Goal: Information Seeking & Learning: Understand process/instructions

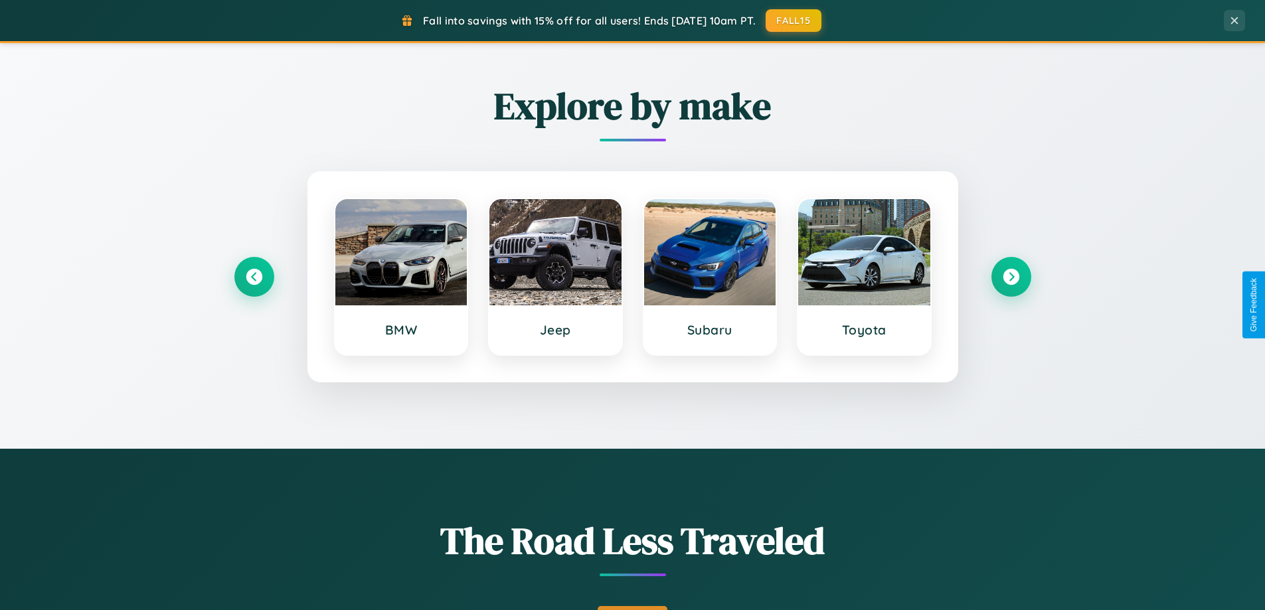
scroll to position [914, 0]
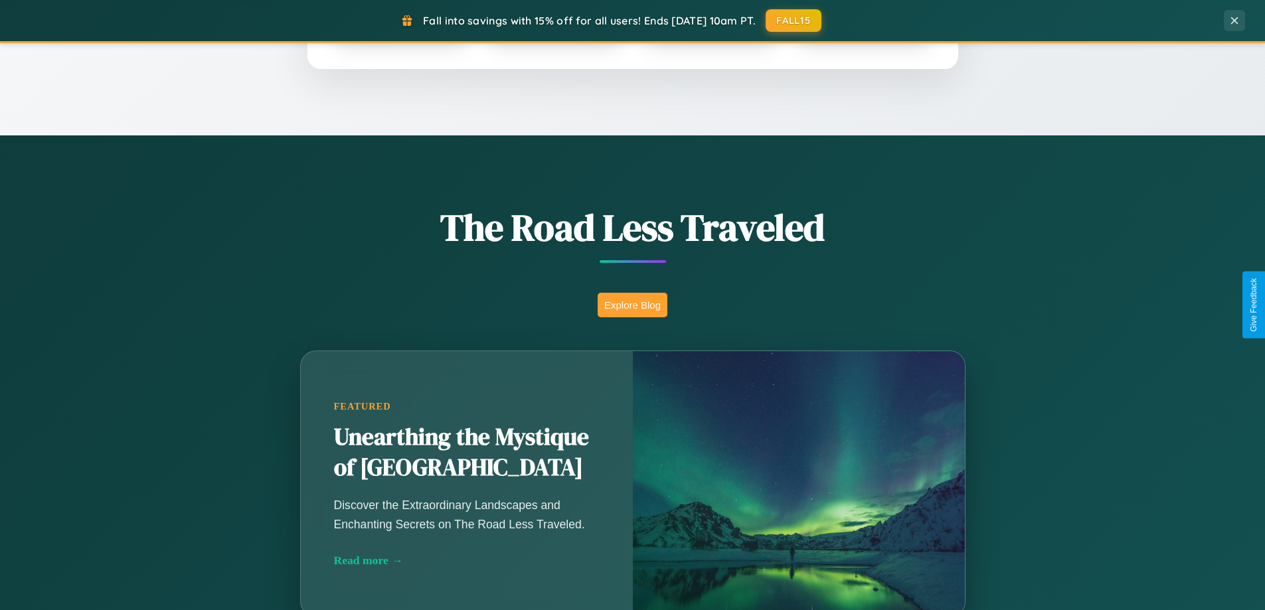
click at [632, 305] on button "Explore Blog" at bounding box center [633, 305] width 70 height 25
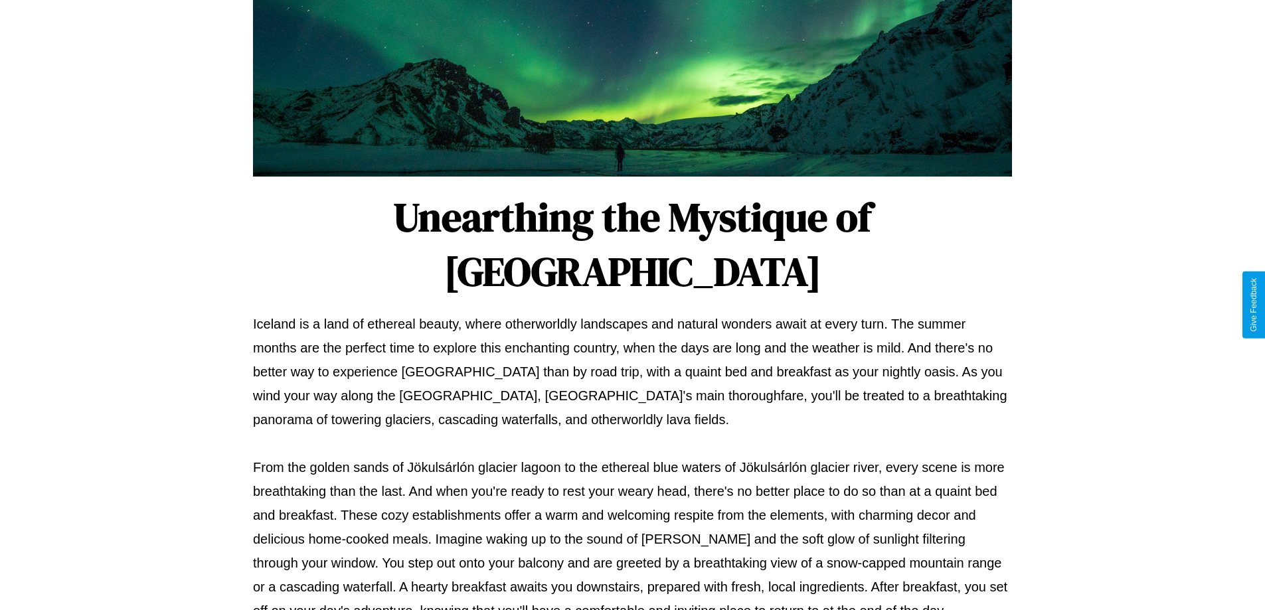
scroll to position [430, 0]
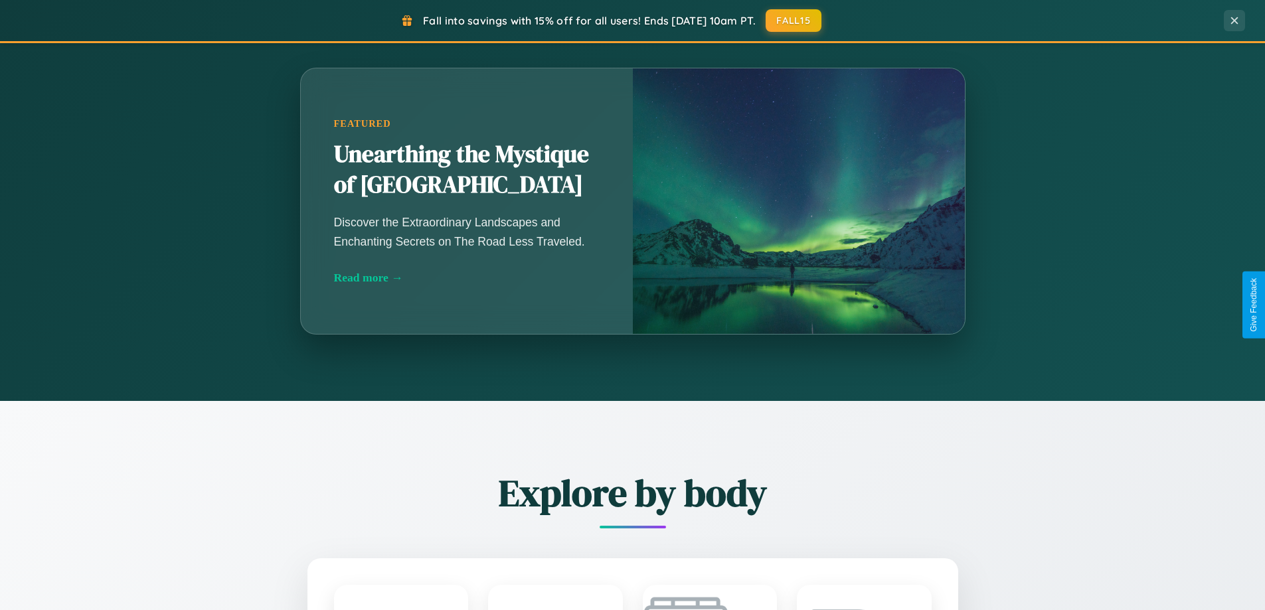
scroll to position [2134, 0]
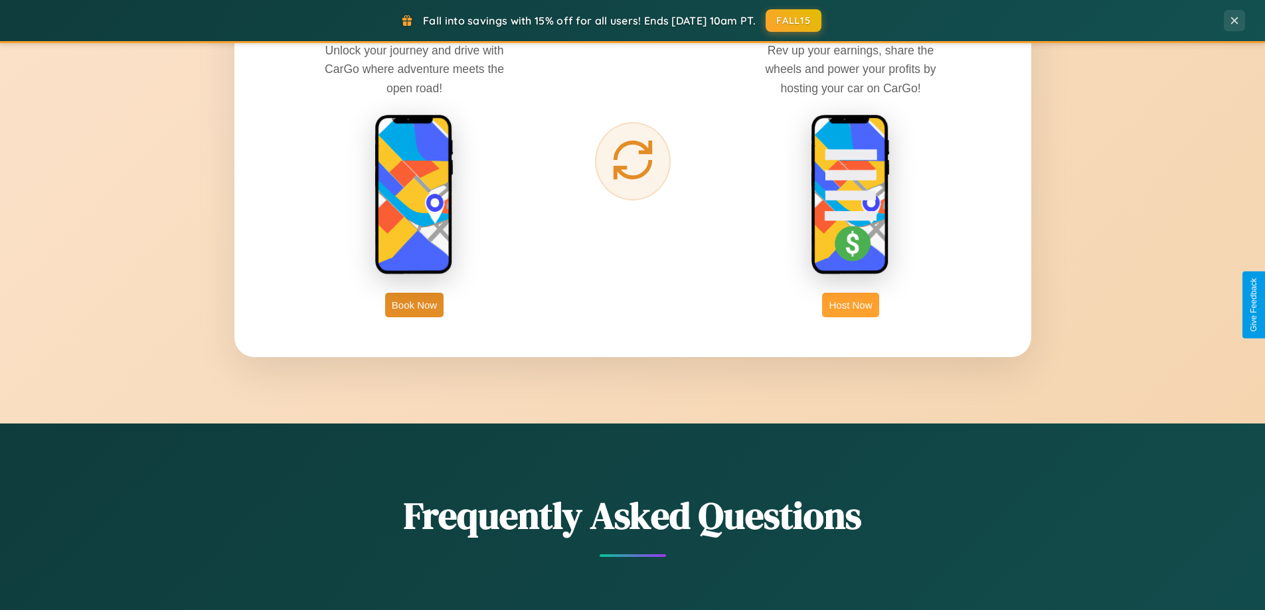
click at [851, 305] on button "Host Now" at bounding box center [850, 305] width 56 height 25
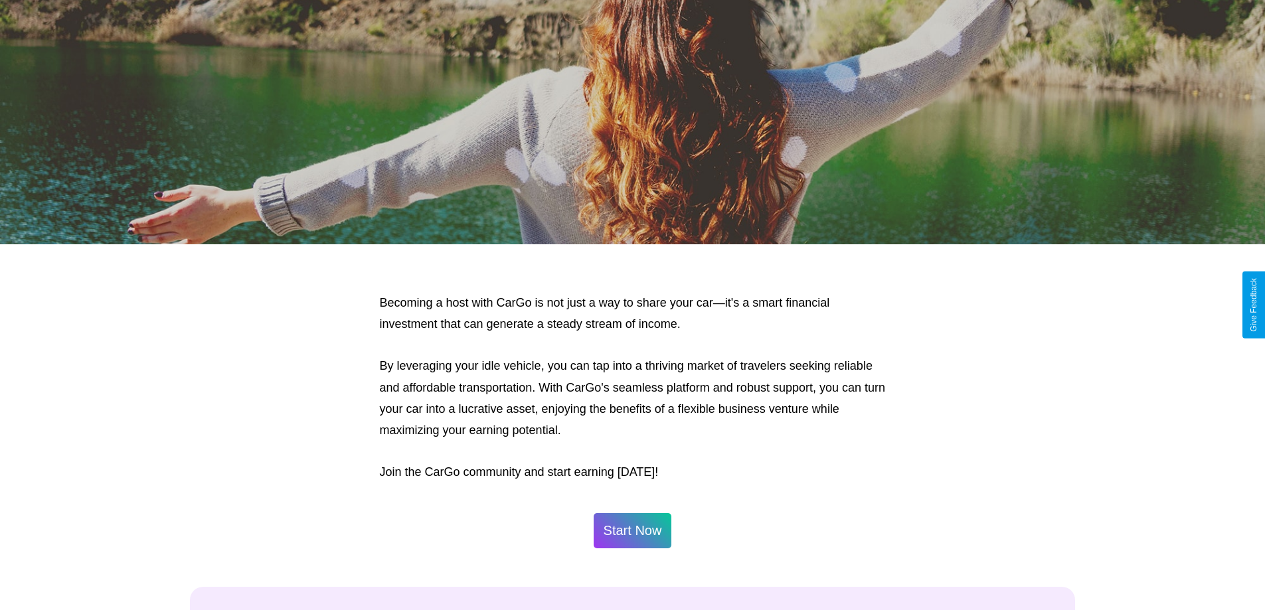
scroll to position [1795, 0]
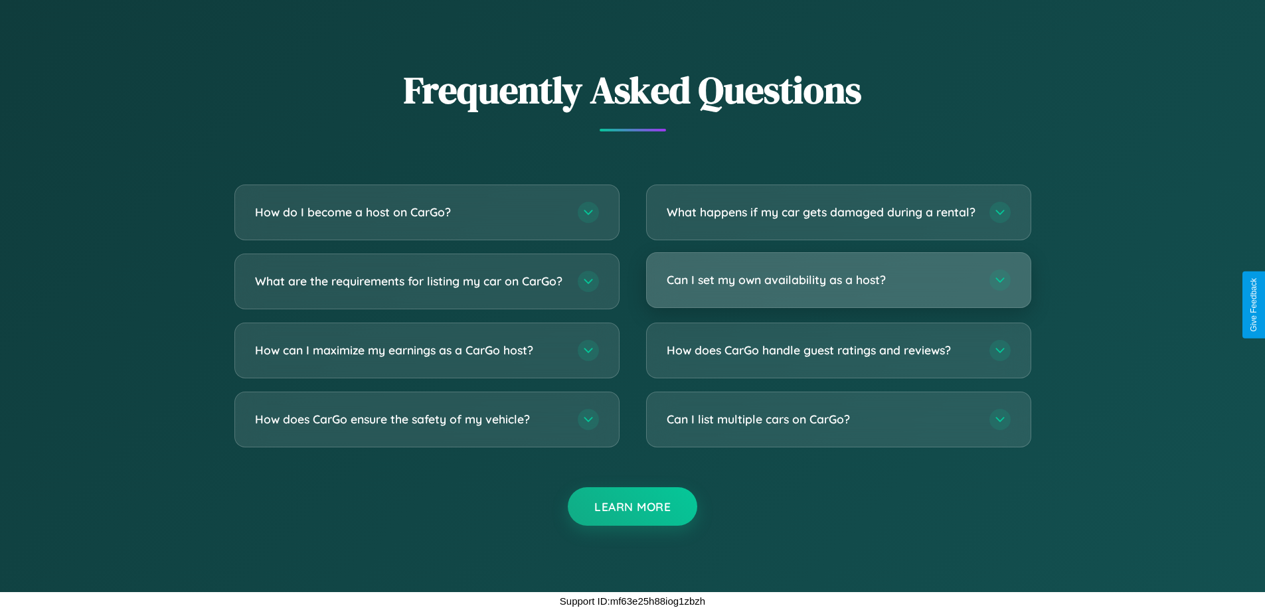
click at [838, 280] on h3 "Can I set my own availability as a host?" at bounding box center [821, 280] width 309 height 17
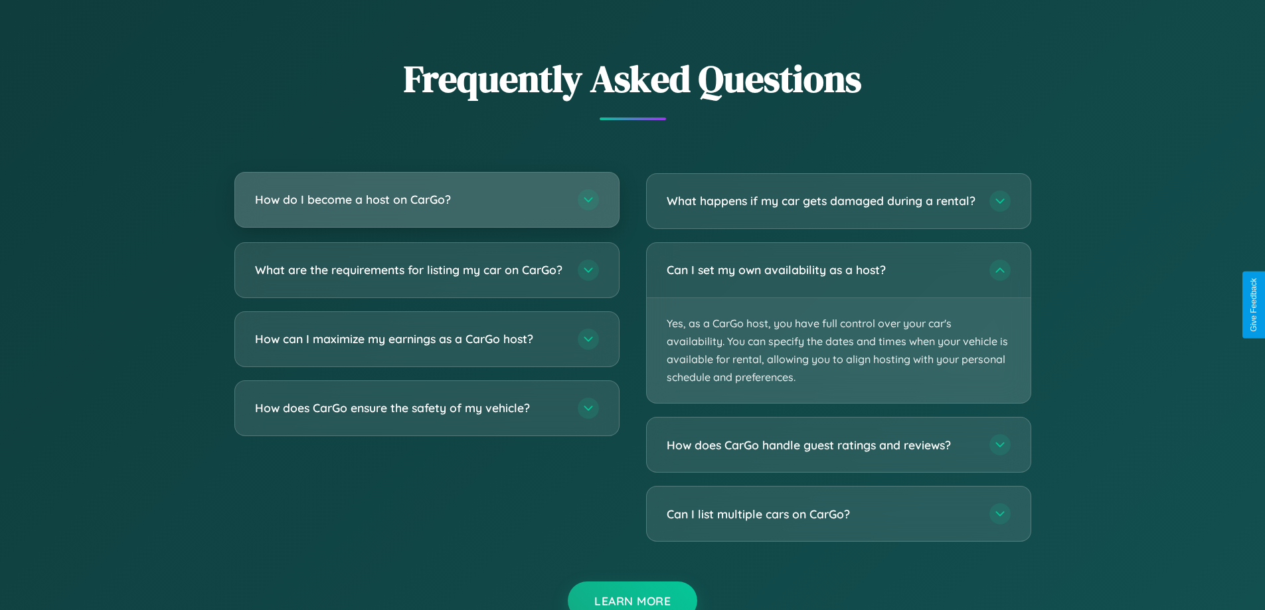
click at [426, 201] on h3 "How do I become a host on CarGo?" at bounding box center [409, 199] width 309 height 17
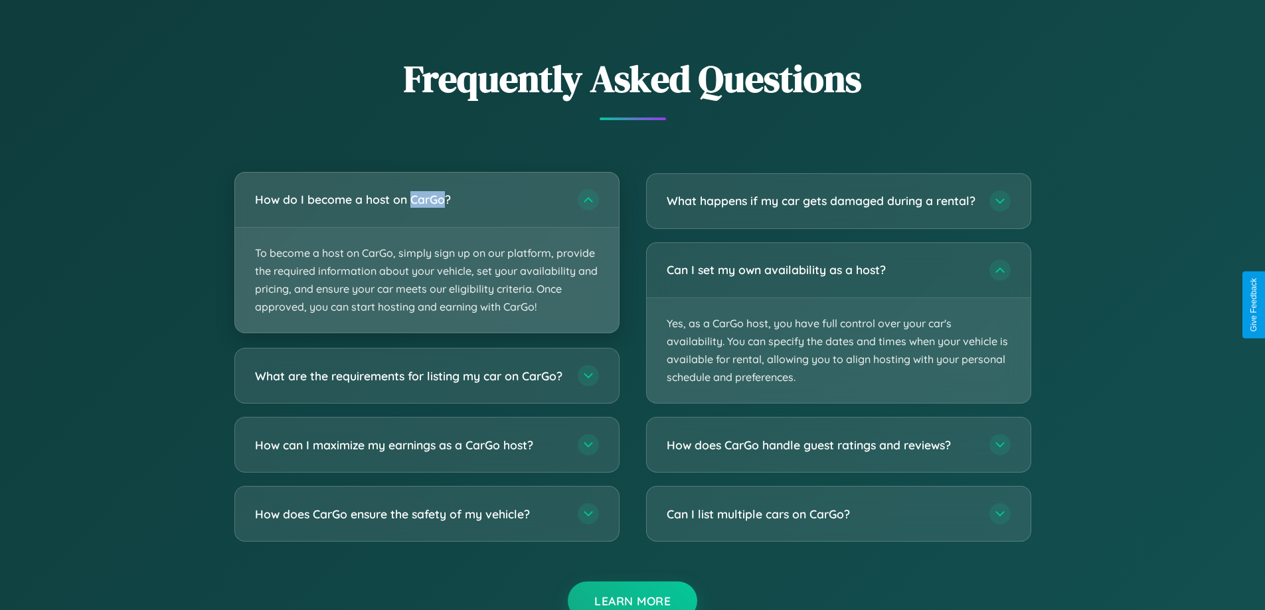
click at [426, 252] on p "To become a host on CarGo, simply sign up on our platform, provide the required…" at bounding box center [427, 281] width 384 height 106
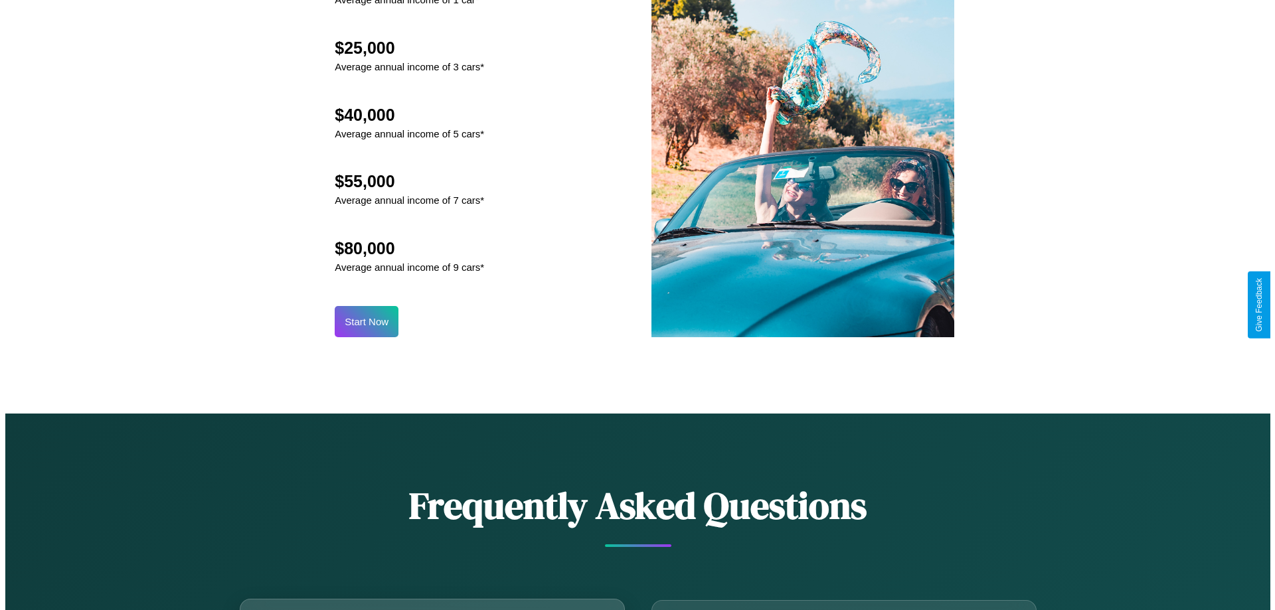
scroll to position [1385, 0]
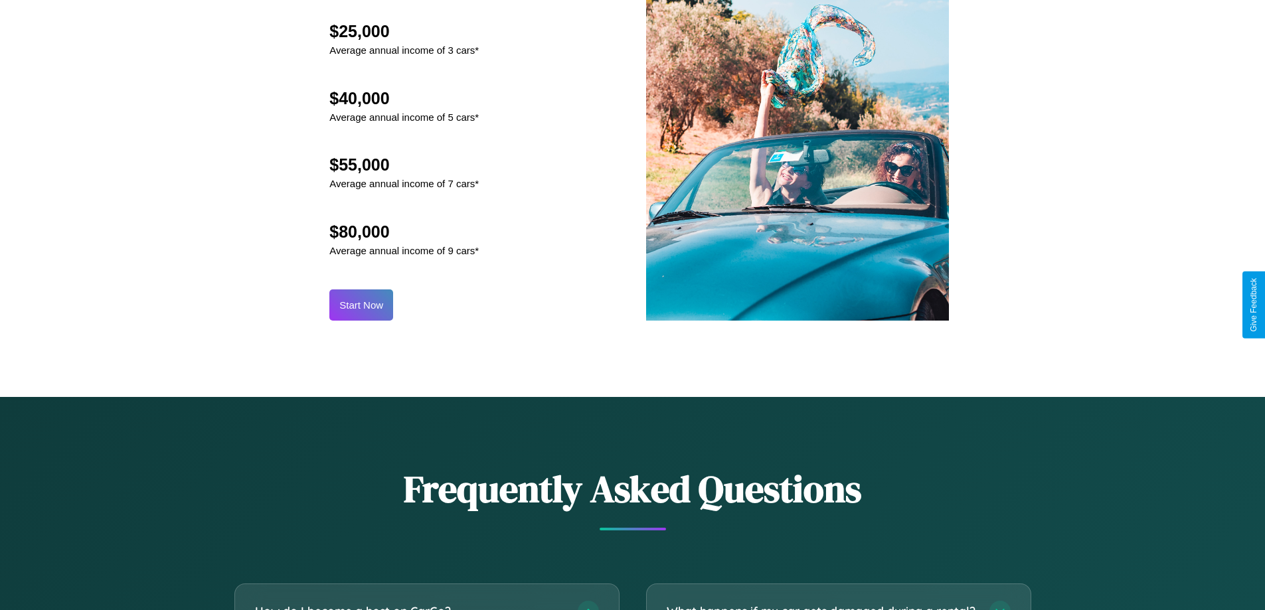
click at [361, 305] on button "Start Now" at bounding box center [361, 305] width 64 height 31
